Goal: Transaction & Acquisition: Purchase product/service

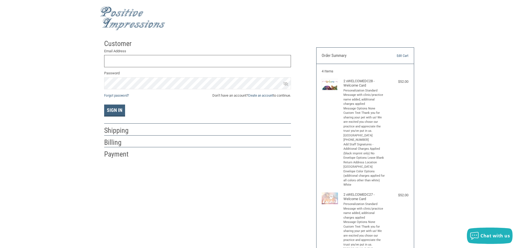
type input "[EMAIL_ADDRESS][DOMAIN_NAME]"
click at [286, 85] on icon at bounding box center [285, 84] width 5 height 4
click at [286, 85] on icon at bounding box center [285, 83] width 5 height 3
click at [286, 85] on icon at bounding box center [285, 84] width 5 height 4
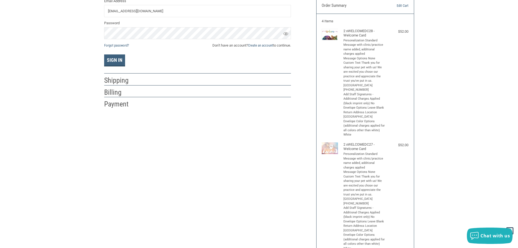
scroll to position [27, 0]
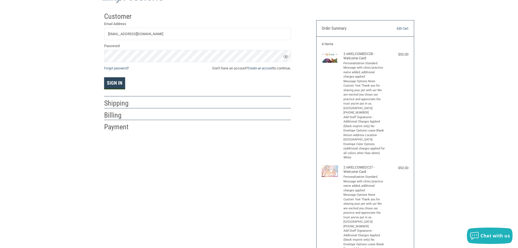
click at [114, 82] on button "Sign In" at bounding box center [114, 83] width 21 height 12
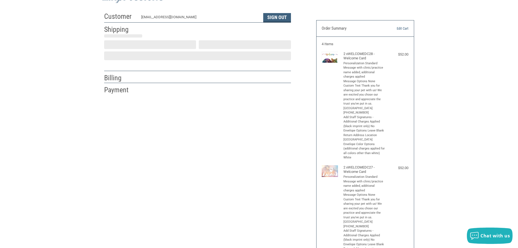
select select "US"
select select "SC"
type input "[GEOGRAPHIC_DATA]"
select select "SC"
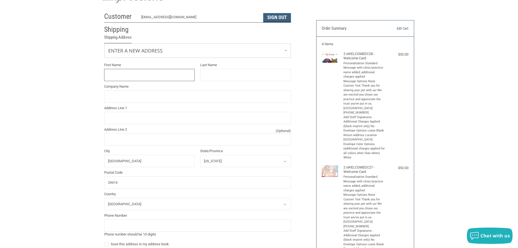
scroll to position [1, 0]
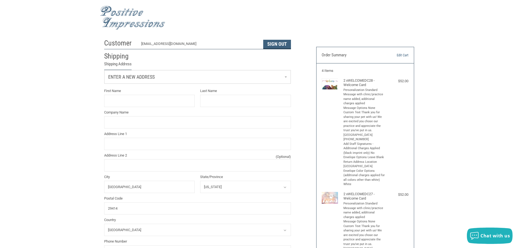
click at [144, 79] on span "Enter a new address" at bounding box center [131, 77] width 47 height 6
click at [136, 108] on p "[STREET_ADDRESS]" at bounding box center [197, 110] width 175 height 5
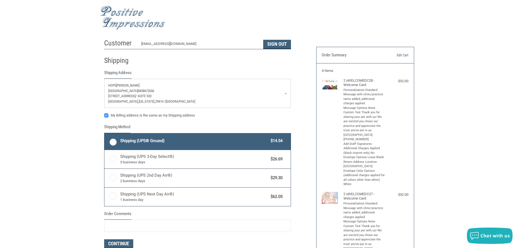
click at [114, 139] on label "Shipping (UPS® Ground) $14.54" at bounding box center [197, 141] width 186 height 16
click at [105, 134] on input "Shipping (UPS® Ground) $14.54" at bounding box center [104, 134] width 0 height 0
radio input "true"
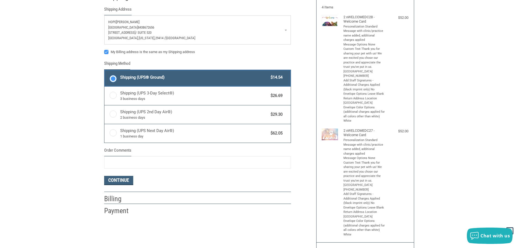
scroll to position [82, 0]
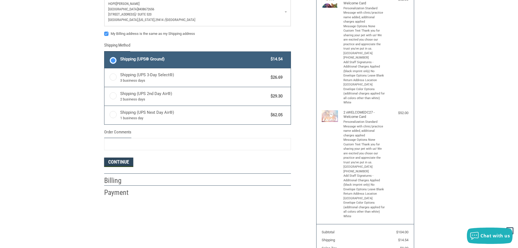
click at [122, 161] on button "Continue" at bounding box center [118, 162] width 29 height 9
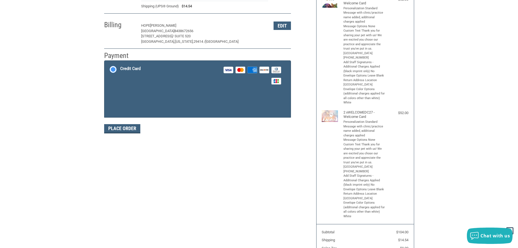
scroll to position [82, 0]
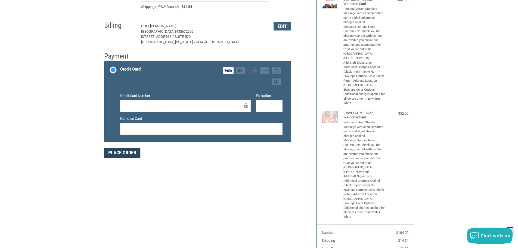
click at [118, 156] on button "Place Order" at bounding box center [122, 152] width 36 height 9
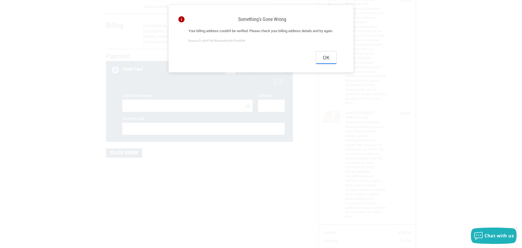
click at [328, 64] on button "Ok" at bounding box center [326, 57] width 20 height 12
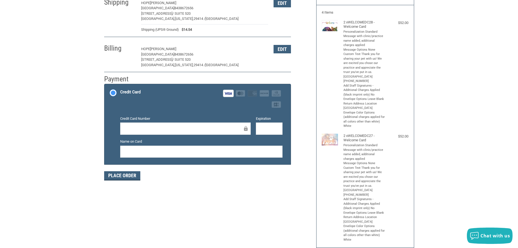
scroll to position [0, 0]
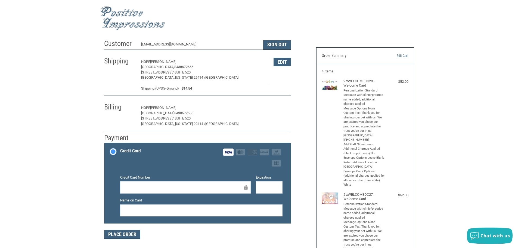
click at [282, 109] on button "Edit" at bounding box center [282, 108] width 17 height 8
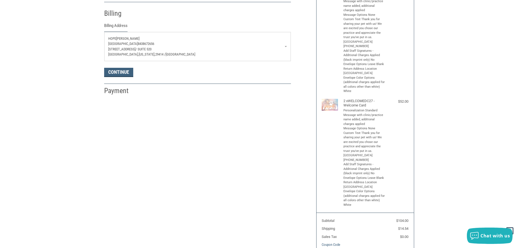
scroll to position [96, 0]
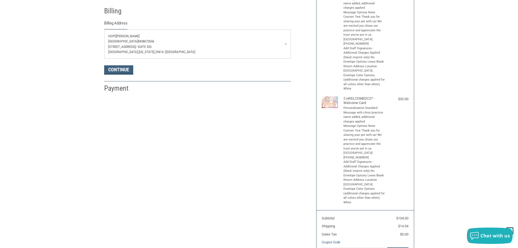
click at [267, 50] on p "[GEOGRAPHIC_DATA], [US_STATE][GEOGRAPHIC_DATA] / [GEOGRAPHIC_DATA]" at bounding box center [197, 51] width 179 height 5
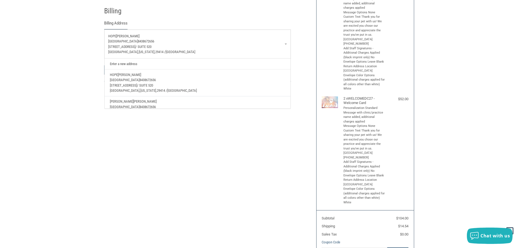
click at [123, 63] on link "Enter a new address" at bounding box center [197, 63] width 181 height 11
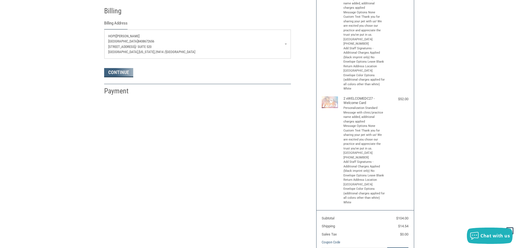
select select "US"
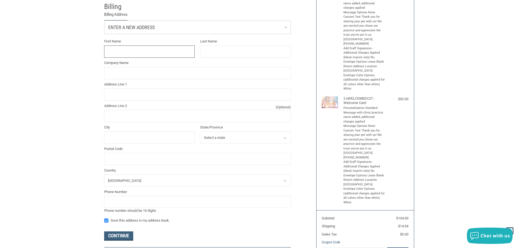
click at [128, 52] on input "First Name" at bounding box center [149, 51] width 91 height 12
type input "[PERSON_NAME]"
type input "G"
click at [130, 97] on input "Address Line 1" at bounding box center [197, 94] width 187 height 12
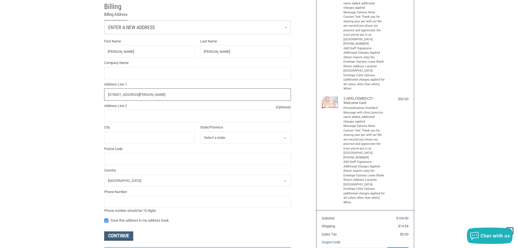
type input "[STREET_ADDRESS][PERSON_NAME]"
type input "[GEOGRAPHIC_DATA]"
click at [212, 139] on select "Select a state [US_STATE] [US_STATE] [US_STATE] [US_STATE] [US_STATE] Armed For…" at bounding box center [245, 137] width 91 height 12
select select "SC"
click at [200, 132] on select "Select a state [US_STATE] [US_STATE] [US_STATE] [US_STATE] [US_STATE] Armed For…" at bounding box center [245, 137] width 91 height 12
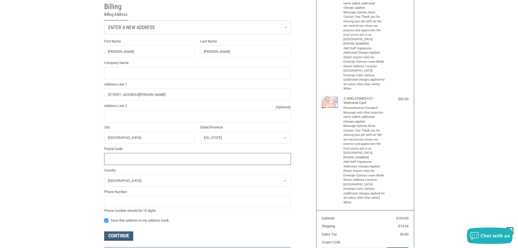
click at [150, 159] on input "Postal Code" at bounding box center [197, 159] width 187 height 12
type input "29464"
click at [137, 205] on input "tel" at bounding box center [197, 202] width 187 height 12
type input "8438672656"
type input "Synergy Vet"
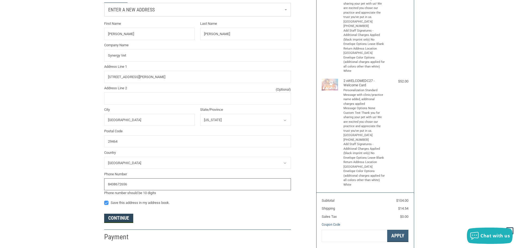
scroll to position [123, 0]
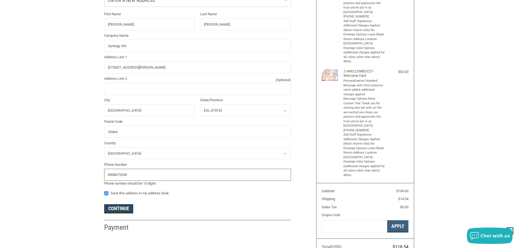
type input "8438672656"
click at [111, 212] on button "Continue" at bounding box center [118, 208] width 29 height 9
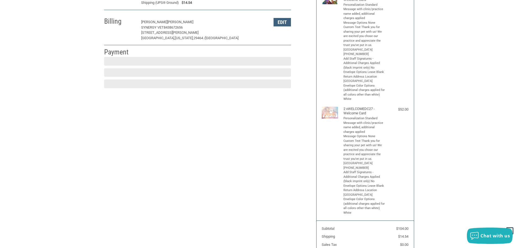
scroll to position [82, 0]
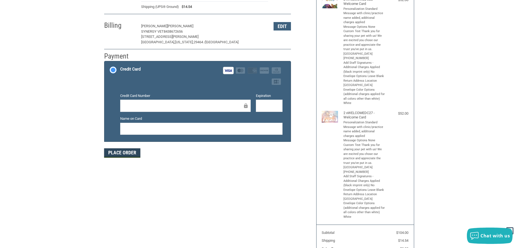
click at [129, 153] on button "Place Order" at bounding box center [122, 152] width 36 height 9
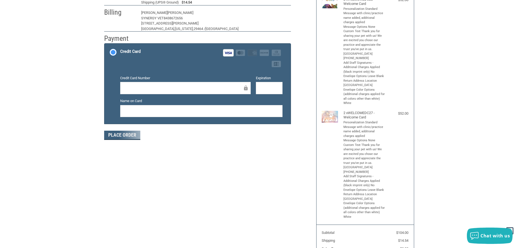
scroll to position [65, 0]
